Goal: Find contact information: Find contact information

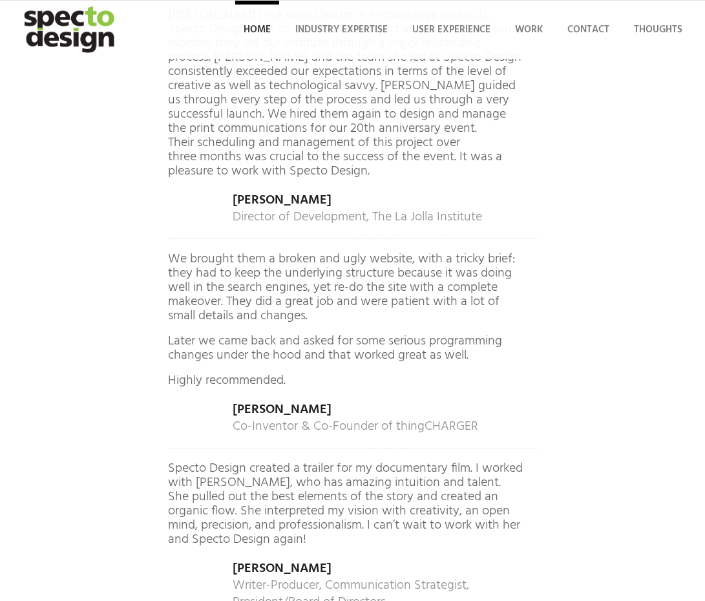
scroll to position [7809, 0]
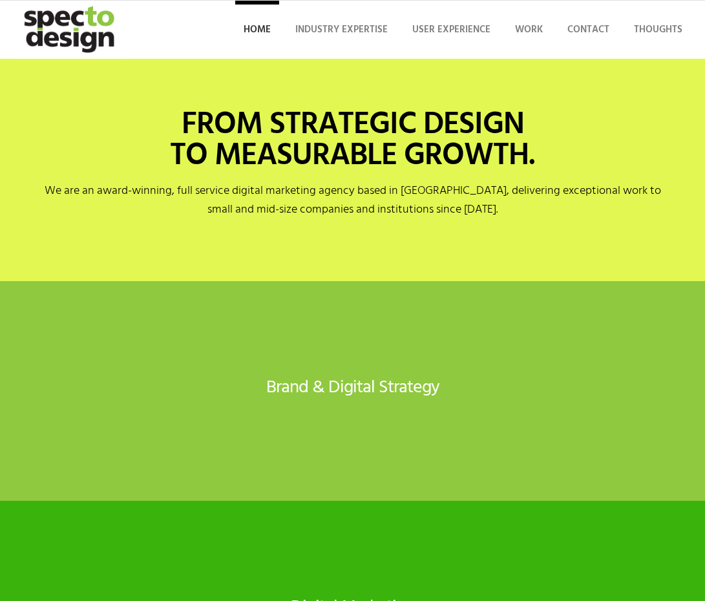
click at [72, 29] on img "specto-logo-2020" at bounding box center [70, 30] width 112 height 58
click at [0, 0] on h3 "DIGITAL STRATEGY" at bounding box center [0, 0] width 0 height 0
click at [559, 59] on li "Contact" at bounding box center [588, 30] width 59 height 58
click at [0, 0] on h3 "DIGITAL STRATEGY" at bounding box center [0, 0] width 0 height 0
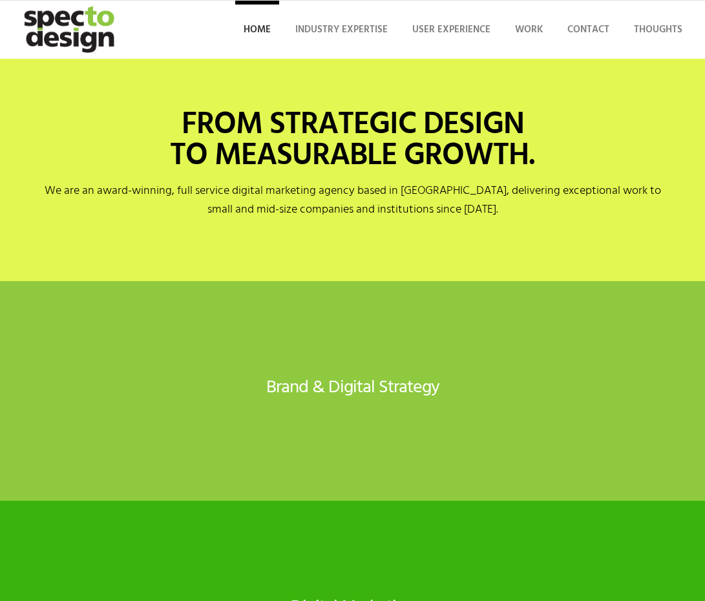
click at [0, 0] on h3 "DIGITAL STRATEGY" at bounding box center [0, 0] width 0 height 0
click at [559, 59] on li "Contact" at bounding box center [588, 30] width 59 height 58
click at [0, 0] on div "BRAND STRATEGY Comprehensive brand strategy for industries including insurance,…" at bounding box center [0, 0] width 0 height 0
click at [568, 37] on span "Contact" at bounding box center [589, 30] width 42 height 16
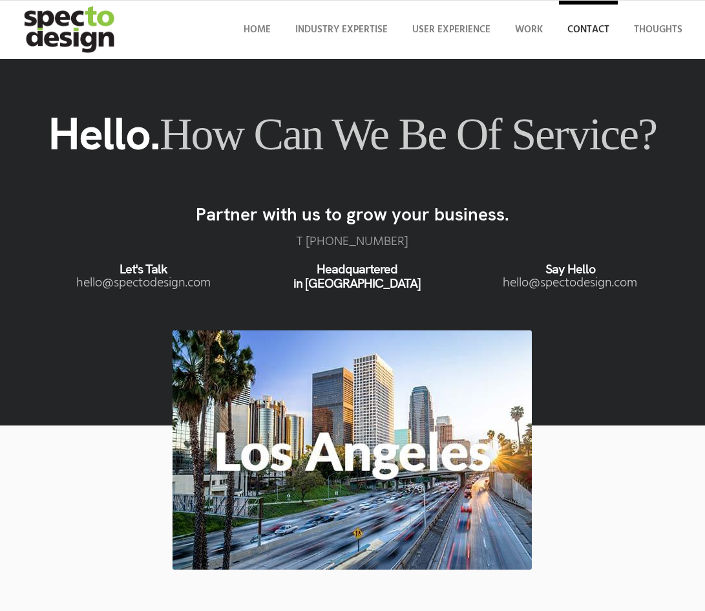
drag, startPoint x: 85, startPoint y: 257, endPoint x: 14, endPoint y: 257, distance: 70.5
click at [32, 249] on p "T ‪+(213) 394-5730‬" at bounding box center [352, 242] width 641 height 14
copy p "(213) 394-5730‬"
